Goal: Book appointment/travel/reservation

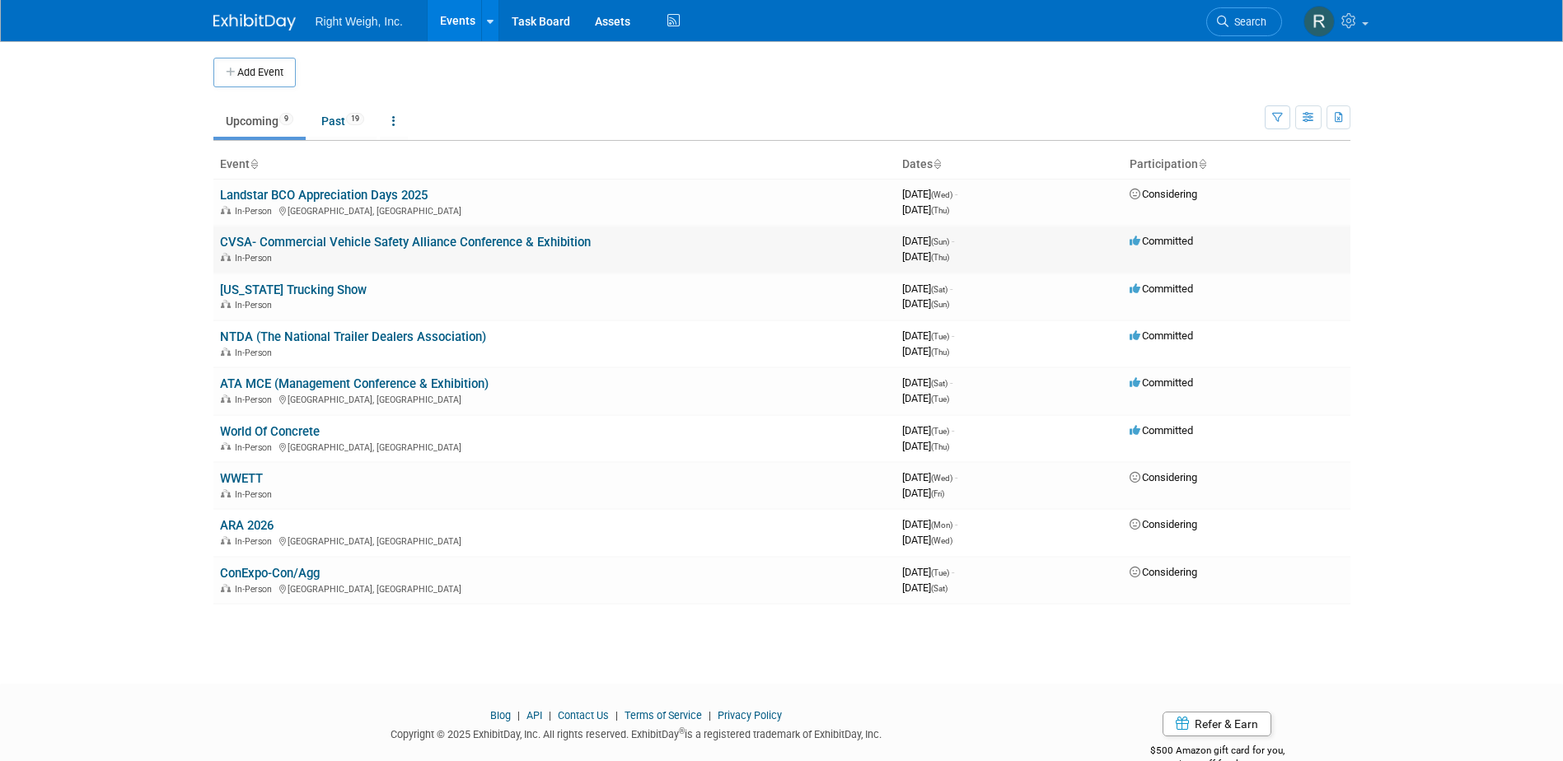
click at [394, 256] on div "In-Person" at bounding box center [554, 256] width 669 height 13
click at [573, 241] on link "CVSA- Commercial Vehicle Safety Alliance Conference & Exhibition" at bounding box center [405, 242] width 371 height 15
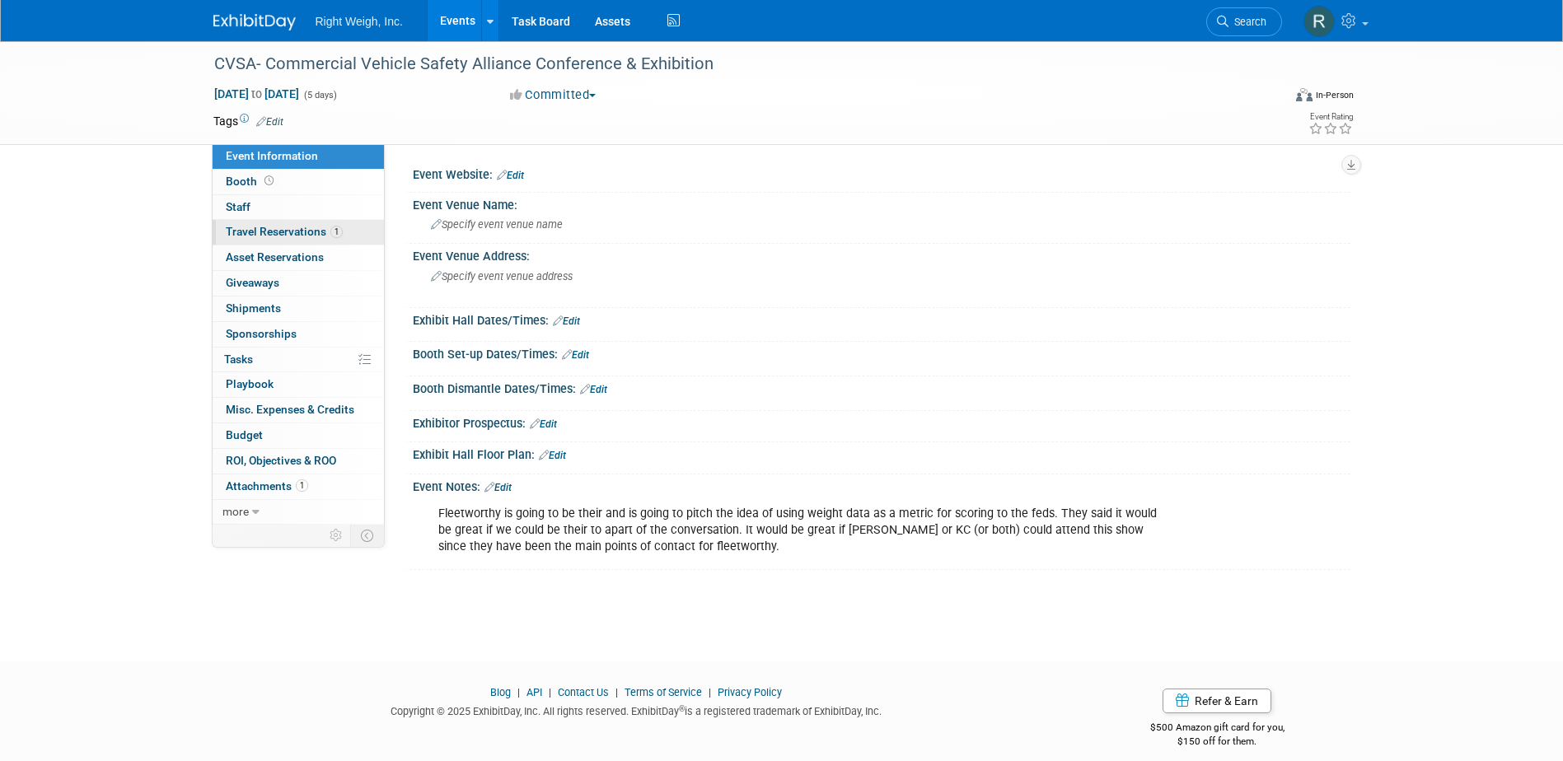
click at [261, 230] on span "Travel Reservations 1" at bounding box center [284, 231] width 117 height 13
